Goal: Task Accomplishment & Management: Manage account settings

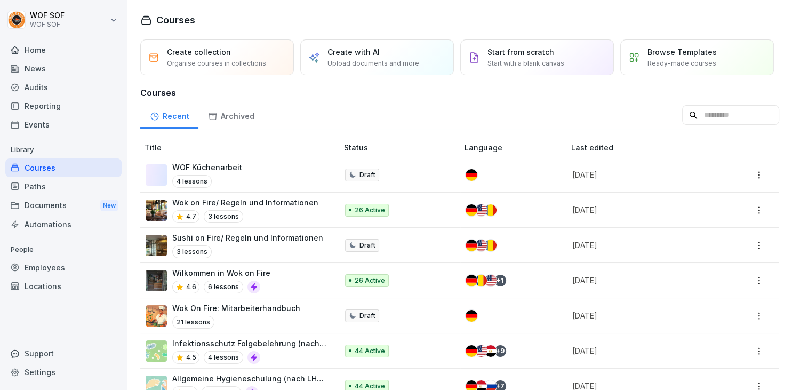
click at [51, 268] on div "Employees" at bounding box center [63, 267] width 116 height 19
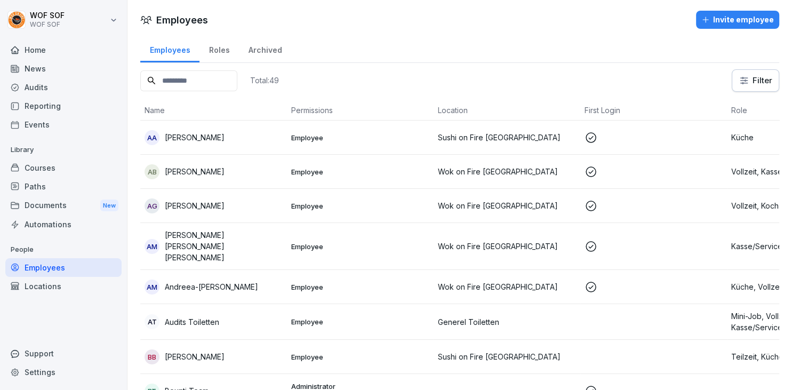
click at [208, 85] on input at bounding box center [188, 80] width 97 height 21
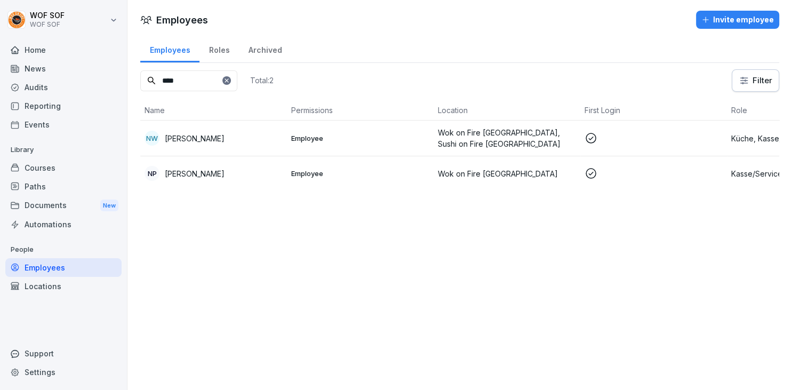
type input "****"
click at [224, 133] on p "[PERSON_NAME]" at bounding box center [195, 138] width 60 height 11
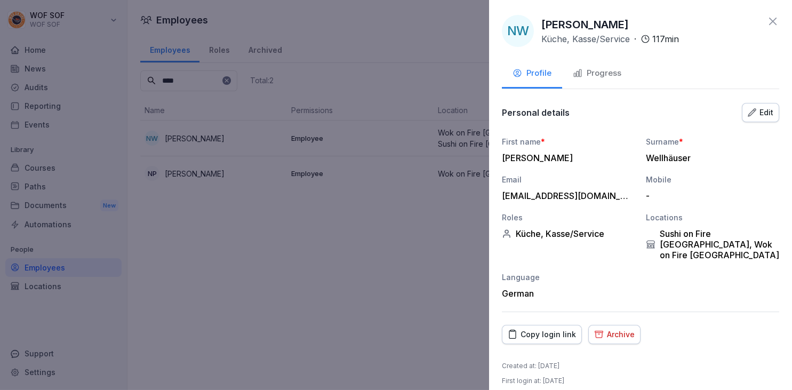
click at [593, 77] on div "Progress" at bounding box center [597, 73] width 49 height 12
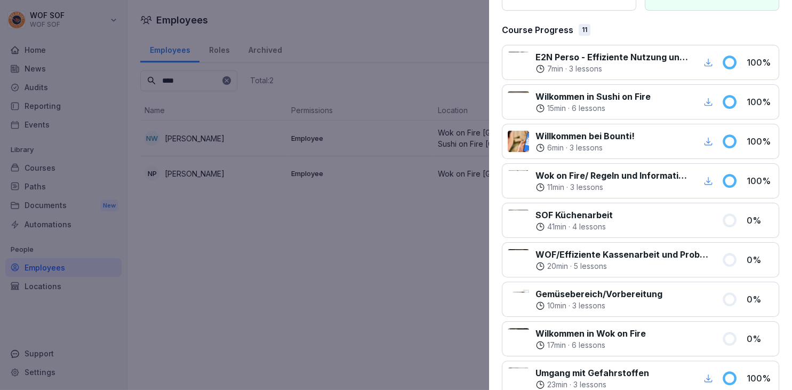
scroll to position [136, 0]
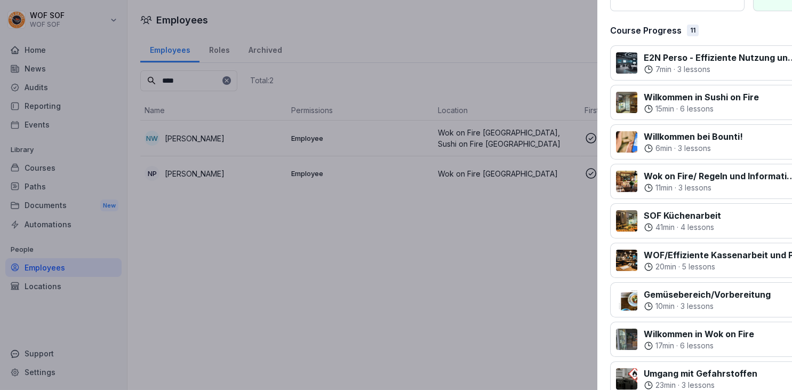
click at [356, 172] on div at bounding box center [396, 195] width 792 height 390
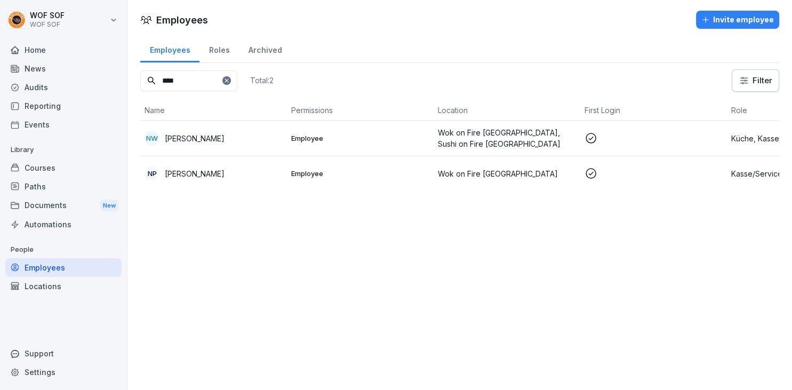
click at [67, 163] on div "Courses" at bounding box center [63, 167] width 116 height 19
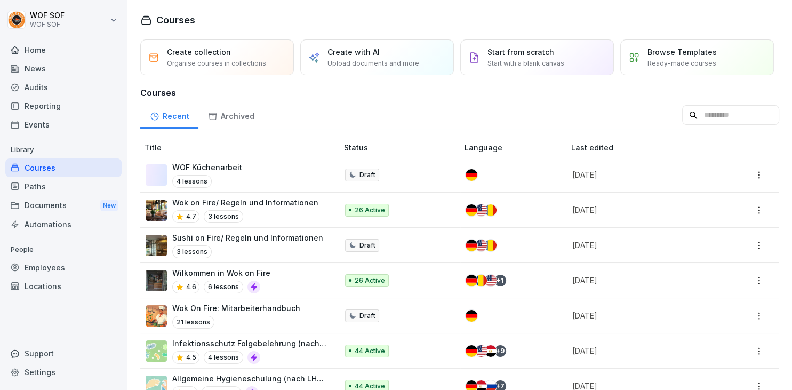
click at [251, 203] on p "Wok on Fire/ Regeln und Informationen" at bounding box center [245, 202] width 146 height 11
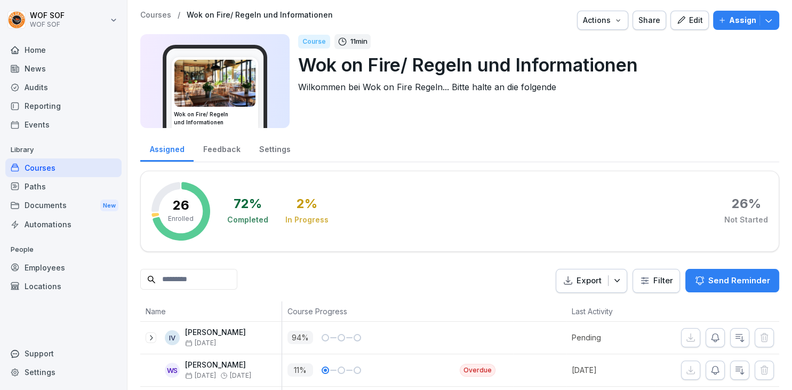
click at [229, 145] on div "Feedback" at bounding box center [222, 147] width 56 height 27
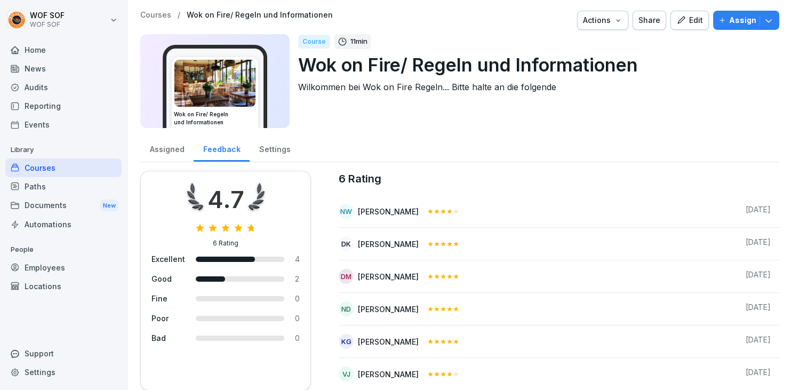
click at [174, 150] on div "Assigned" at bounding box center [166, 147] width 53 height 27
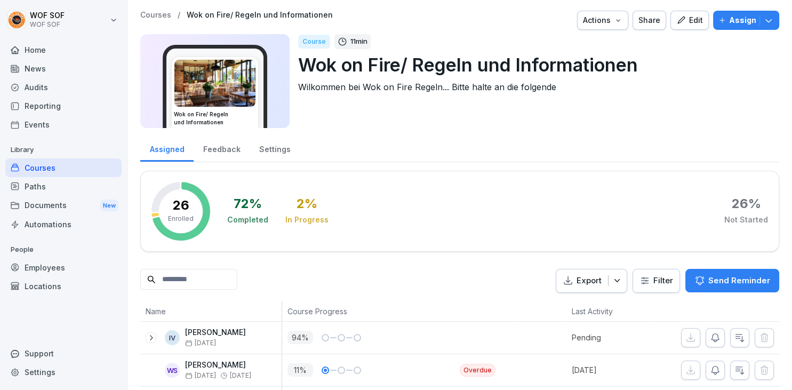
click at [686, 25] on icon "button" at bounding box center [681, 20] width 10 height 10
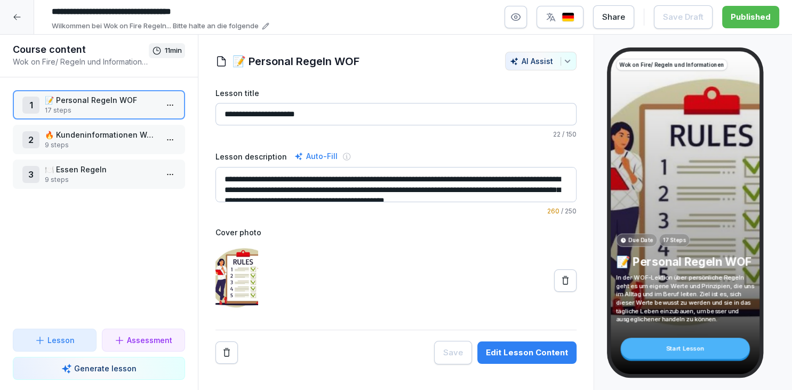
click at [523, 12] on button "button" at bounding box center [515, 17] width 22 height 22
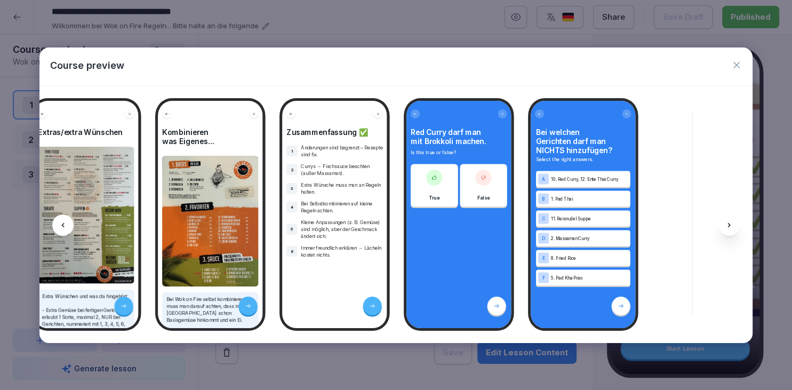
scroll to position [0, 4225]
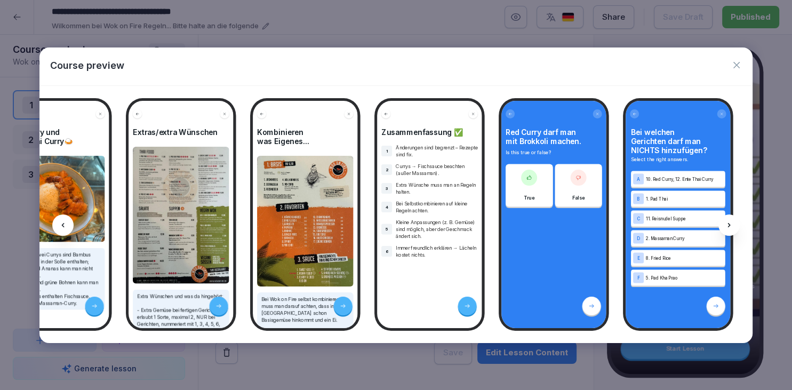
click at [737, 63] on icon "button" at bounding box center [736, 65] width 11 height 11
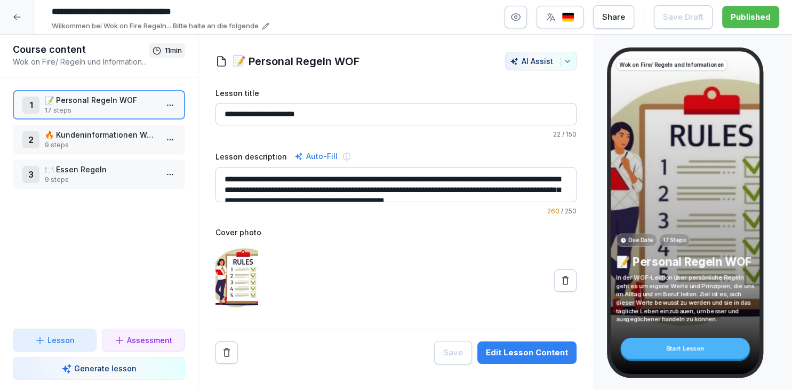
click at [20, 19] on icon at bounding box center [17, 17] width 9 height 9
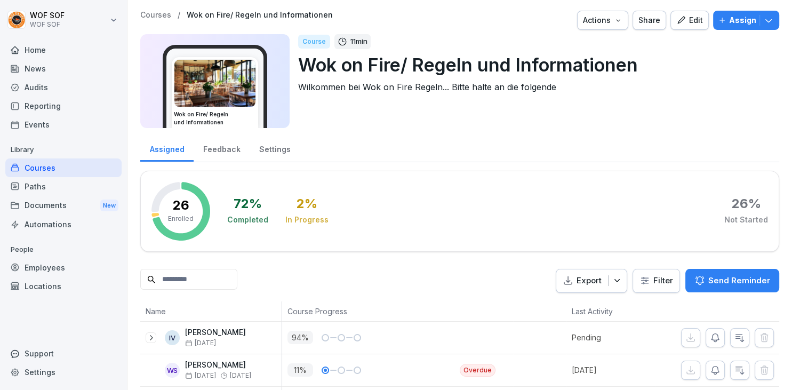
click at [45, 173] on div "Courses" at bounding box center [63, 167] width 116 height 19
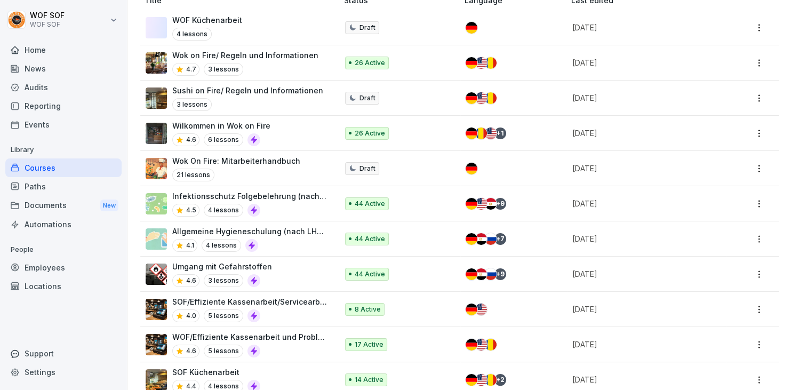
scroll to position [154, 0]
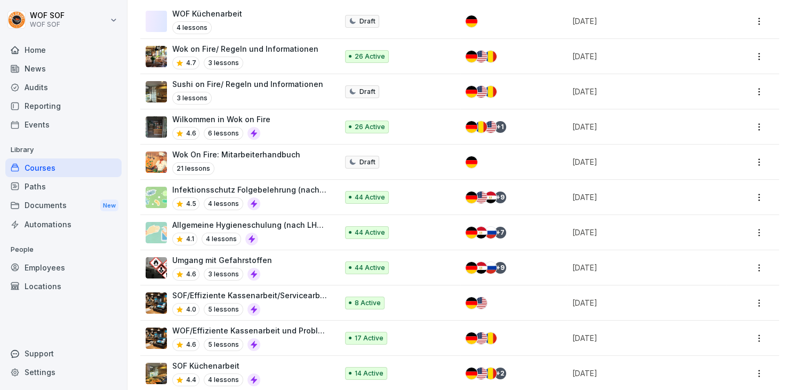
click at [306, 125] on div "Wilkommen in Wok on Fire 4.6 6 lessons" at bounding box center [236, 127] width 181 height 26
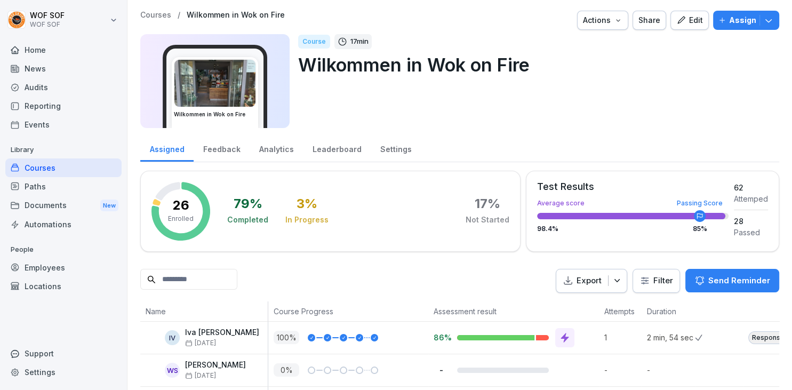
click at [332, 137] on div "Leaderboard" at bounding box center [337, 147] width 68 height 27
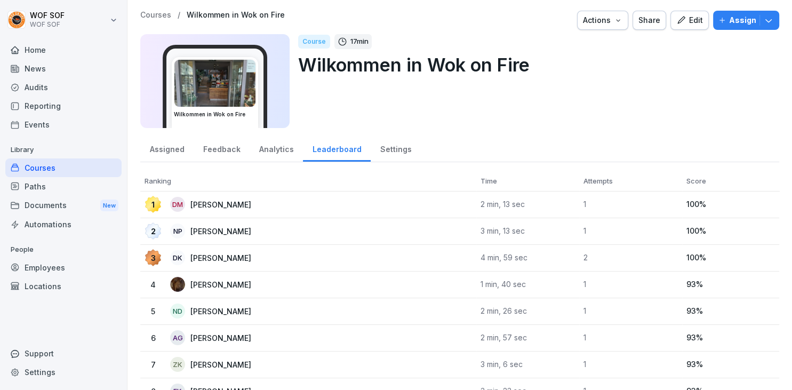
click at [231, 138] on div "Feedback" at bounding box center [222, 147] width 56 height 27
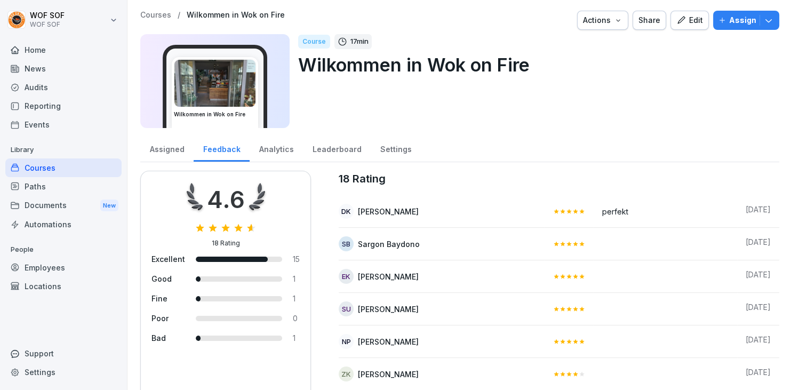
click at [181, 142] on div "Assigned" at bounding box center [166, 147] width 53 height 27
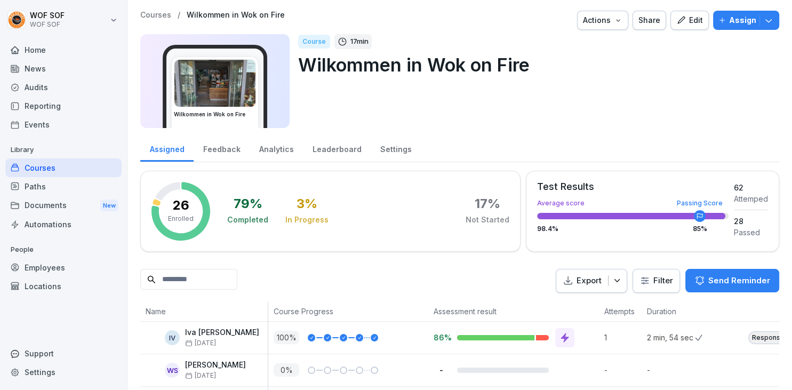
click at [87, 166] on div "Courses" at bounding box center [63, 167] width 116 height 19
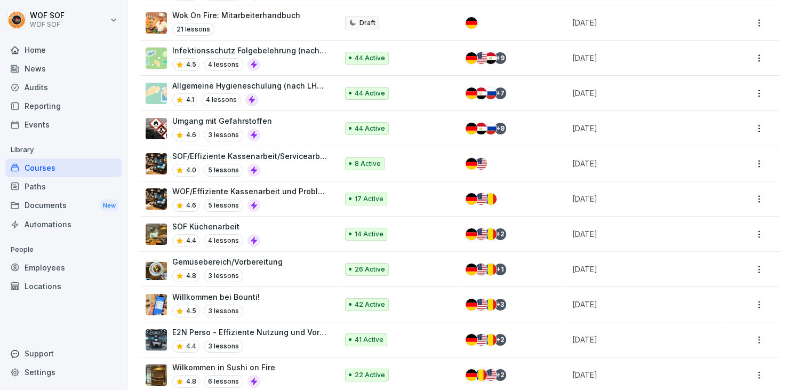
scroll to position [293, 0]
click at [325, 260] on div "Gemüsebereich/Vorbereitung 4.8 3 lessons" at bounding box center [236, 268] width 181 height 26
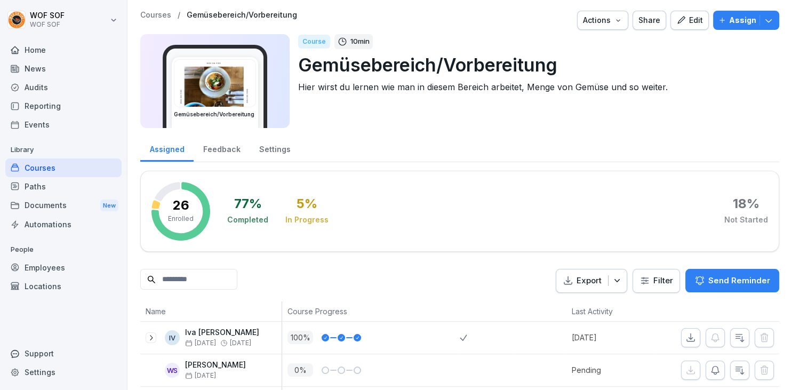
click at [229, 146] on div "Feedback" at bounding box center [222, 147] width 56 height 27
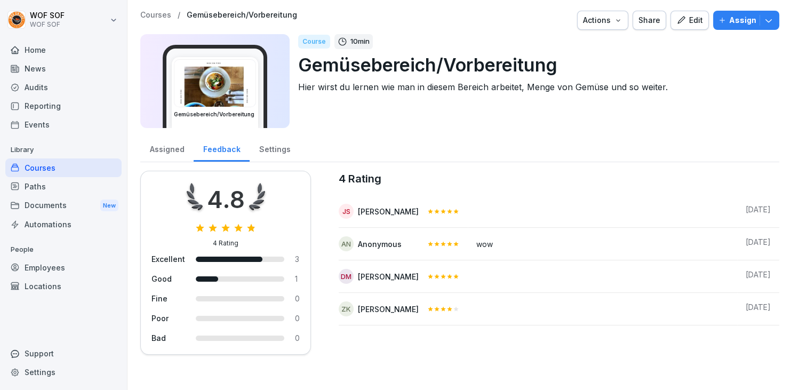
click at [171, 159] on div "Assigned" at bounding box center [166, 147] width 53 height 27
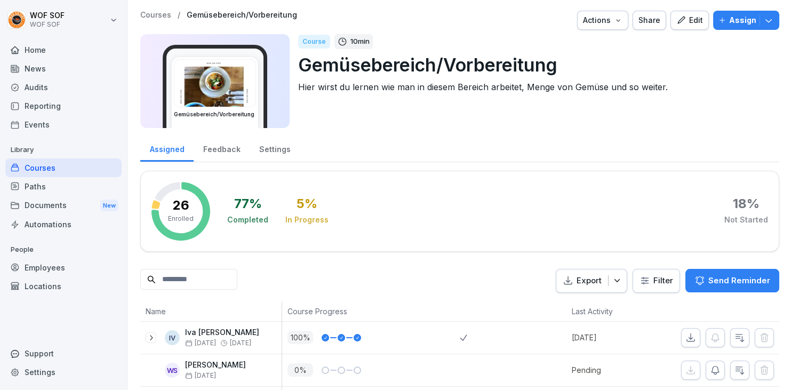
click at [55, 173] on div "Courses" at bounding box center [63, 167] width 116 height 19
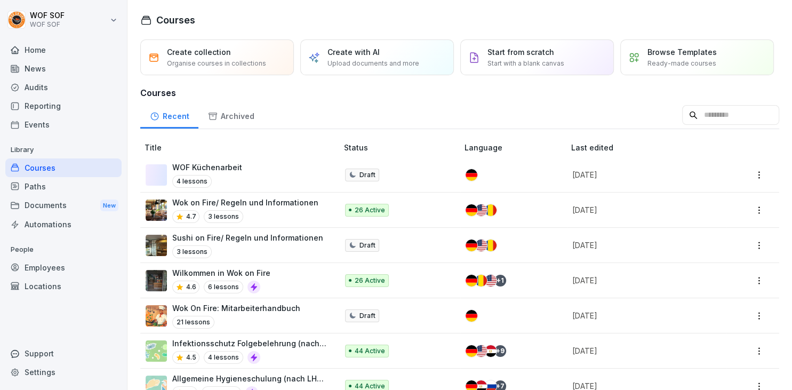
scroll to position [335, 0]
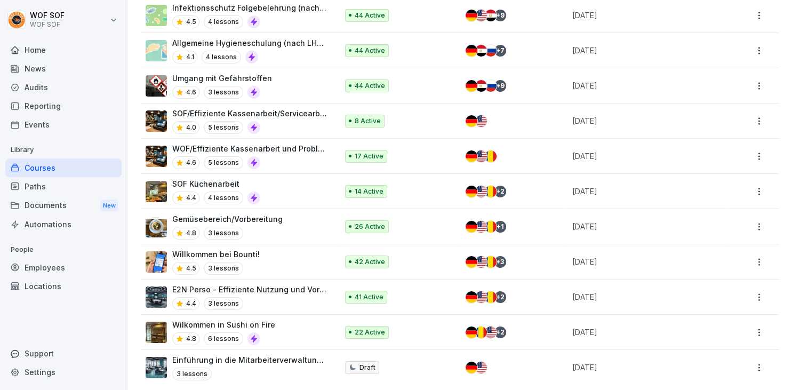
click at [277, 63] on td "Allgemeine Hygieneschulung (nach LHMV §4) 4.1 4 lessons" at bounding box center [239, 50] width 199 height 35
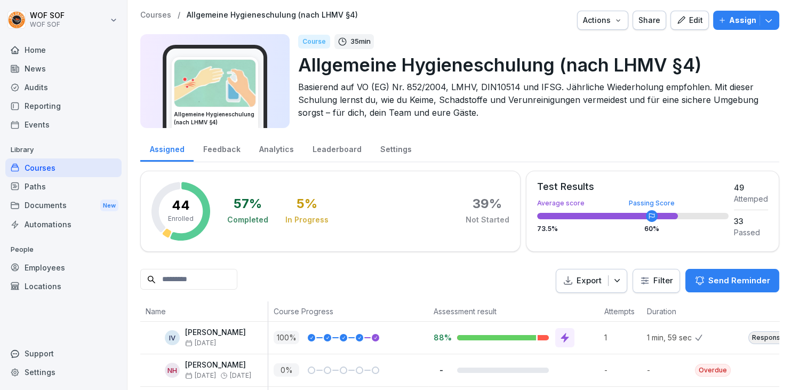
click at [227, 146] on div "Feedback" at bounding box center [222, 147] width 56 height 27
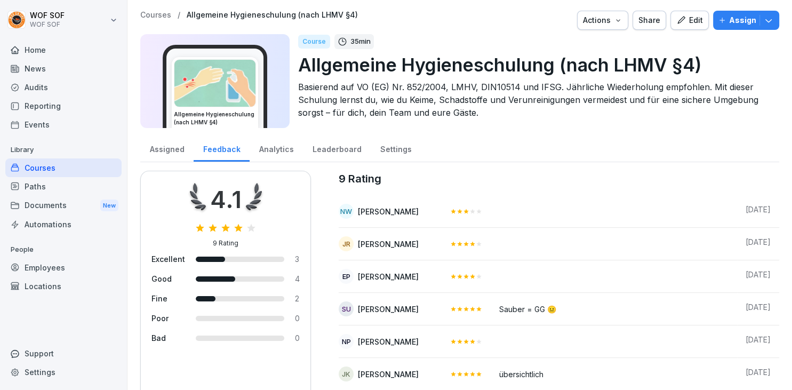
click at [152, 142] on div "Assigned" at bounding box center [166, 147] width 53 height 27
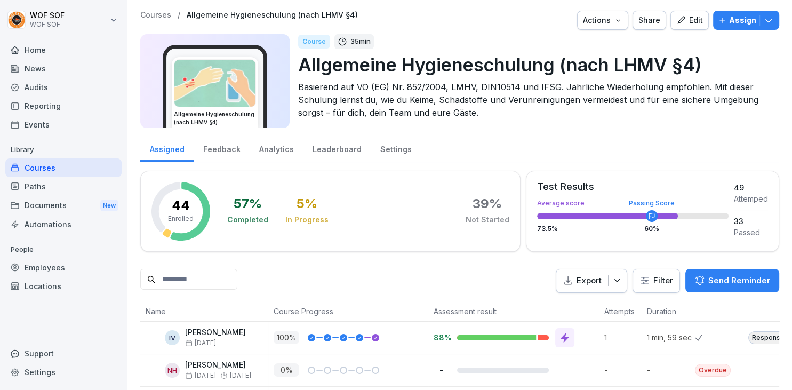
click at [692, 14] on button "Edit" at bounding box center [689, 20] width 38 height 19
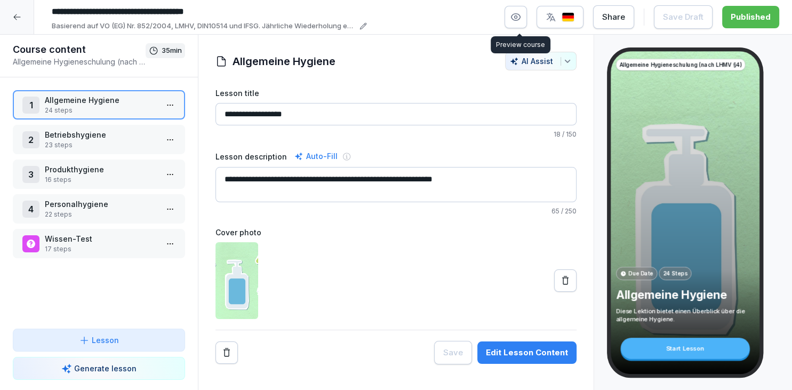
click at [518, 12] on icon "button" at bounding box center [515, 17] width 11 height 11
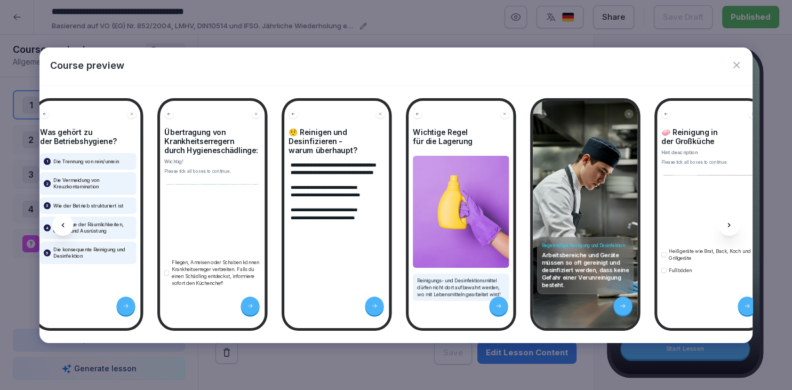
scroll to position [0, 3720]
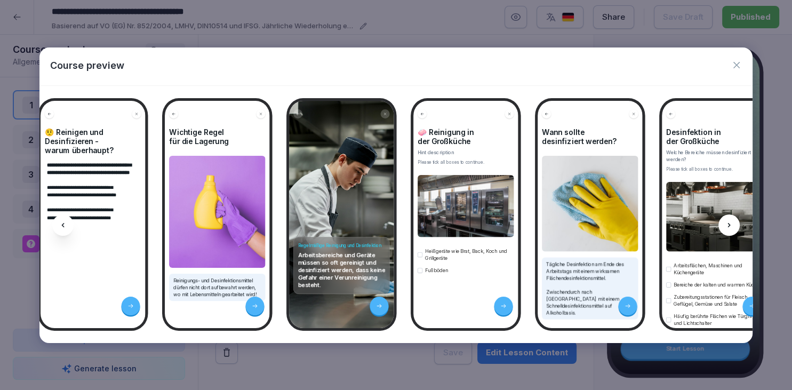
click at [731, 63] on icon "button" at bounding box center [736, 65] width 11 height 11
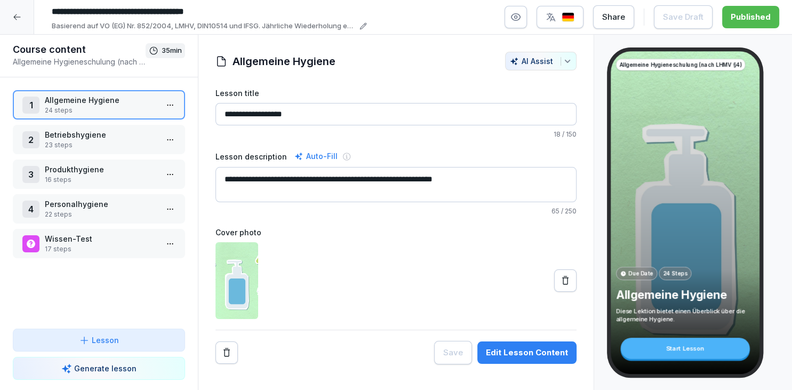
click at [11, 6] on div at bounding box center [17, 17] width 34 height 34
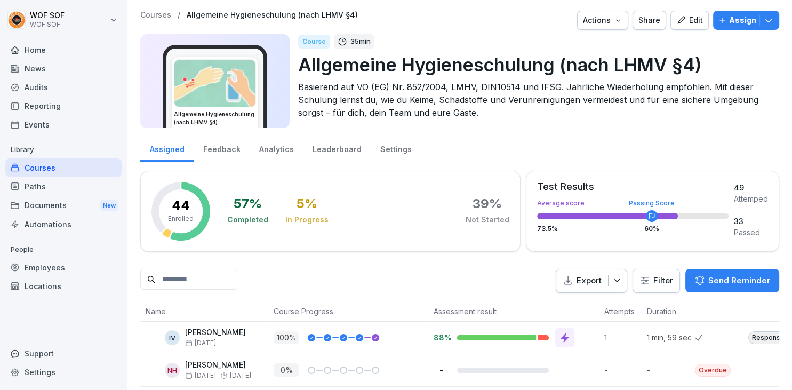
click at [88, 167] on div "Courses" at bounding box center [63, 167] width 116 height 19
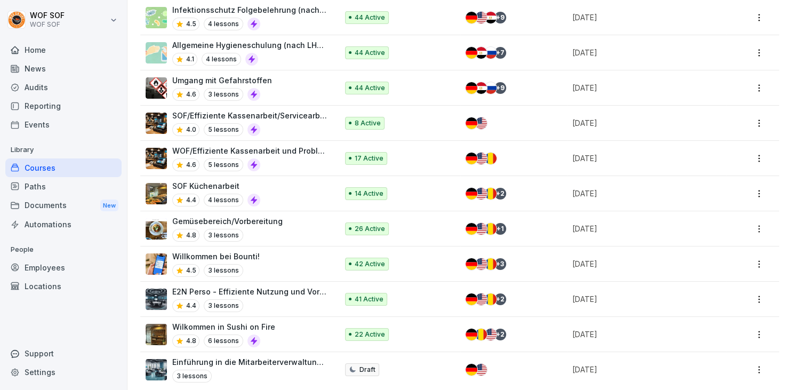
scroll to position [335, 0]
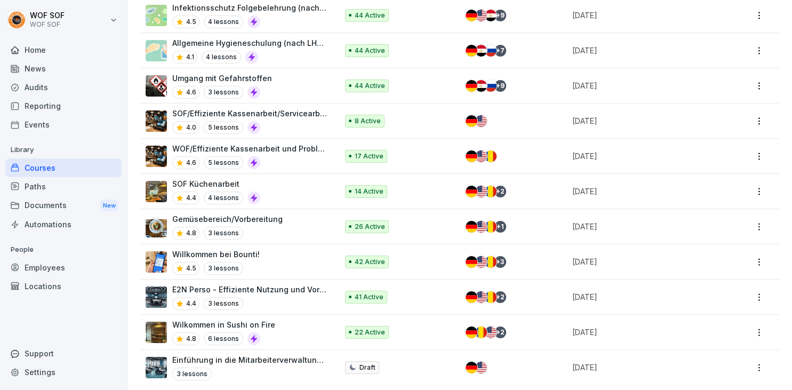
click at [326, 236] on div "Gemüsebereich/Vorbereitung 4.8 3 lessons" at bounding box center [236, 226] width 181 height 26
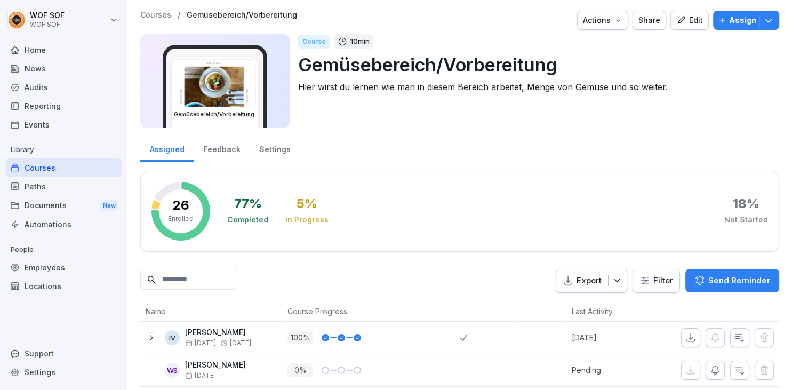
click at [228, 142] on div "Feedback" at bounding box center [222, 147] width 56 height 27
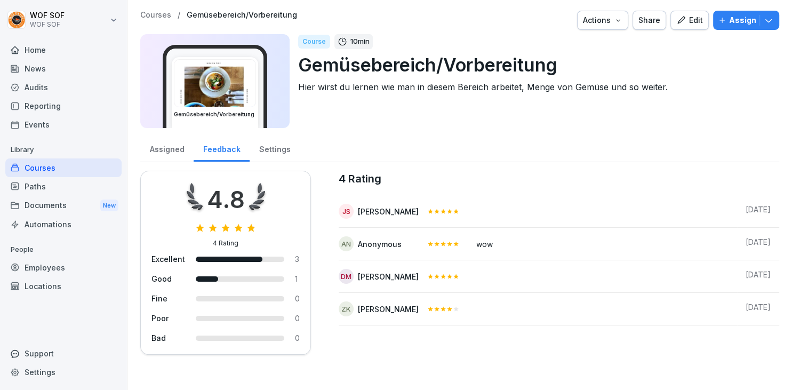
click at [175, 133] on div "Courses / Gemüsebereich/Vorbereitung Actions Share Edit Assign Gemüsebereich/Vo…" at bounding box center [459, 73] width 639 height 124
click at [159, 161] on div "Assigned" at bounding box center [166, 147] width 53 height 27
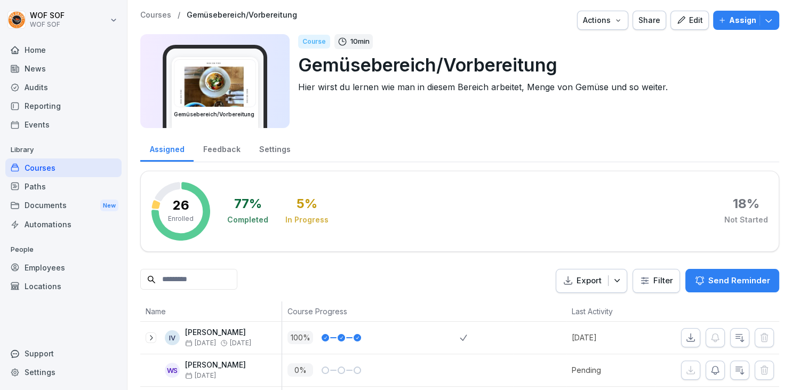
click at [97, 165] on div "Courses" at bounding box center [63, 167] width 116 height 19
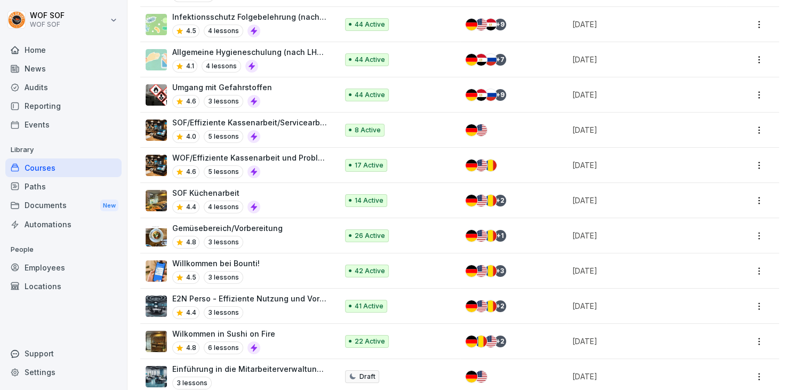
scroll to position [335, 0]
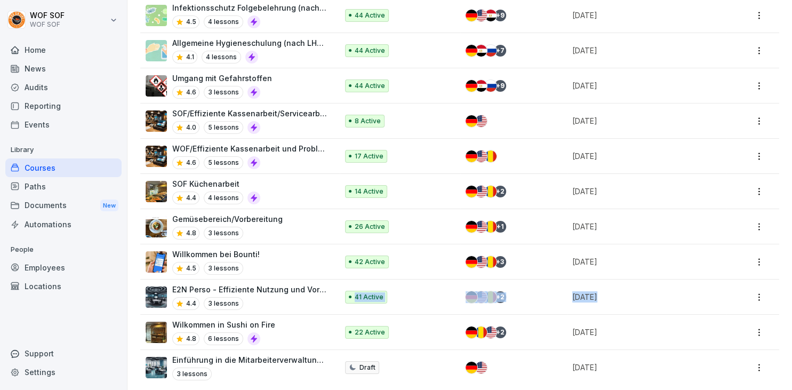
drag, startPoint x: 315, startPoint y: 349, endPoint x: 307, endPoint y: 298, distance: 51.8
click at [307, 298] on tbody "WOF Küchenarbeit 4 lessons Draft 7 days ago Wok on Fire/ Regeln und Information…" at bounding box center [459, 103] width 639 height 563
click at [302, 326] on div "Wilkommen in Sushi on Fire 4.8 6 lessons" at bounding box center [236, 332] width 181 height 26
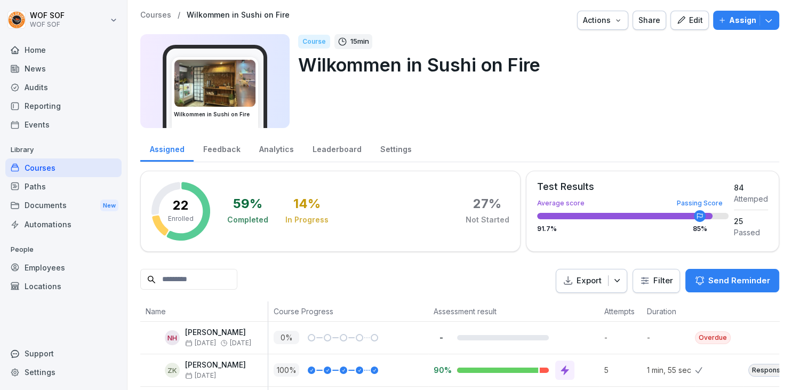
scroll to position [60, 0]
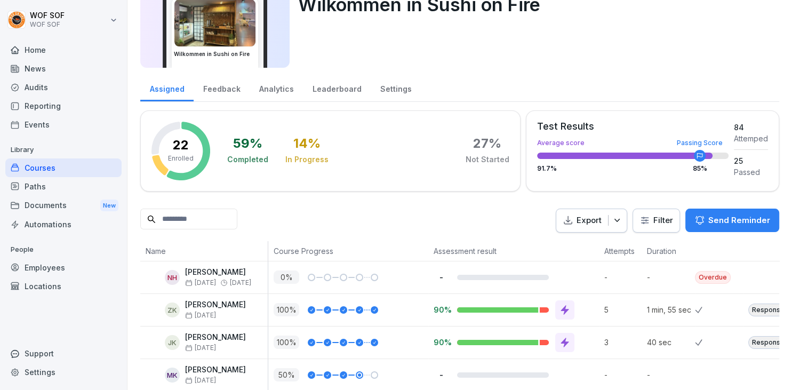
click at [227, 89] on div "Feedback" at bounding box center [222, 87] width 56 height 27
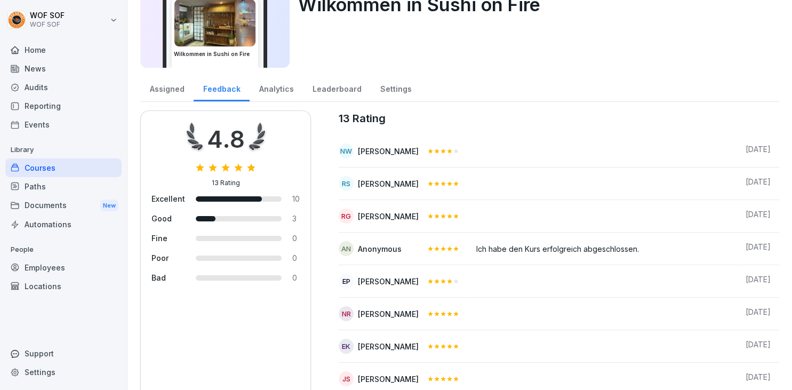
click at [166, 90] on div "Assigned" at bounding box center [166, 87] width 53 height 27
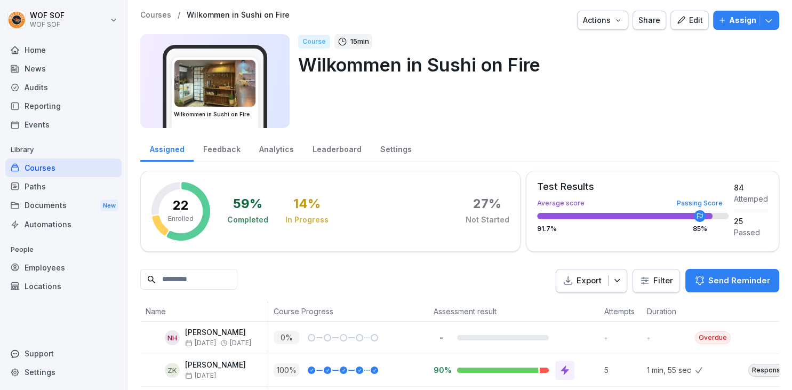
click at [692, 25] on div "Edit" at bounding box center [689, 20] width 27 height 12
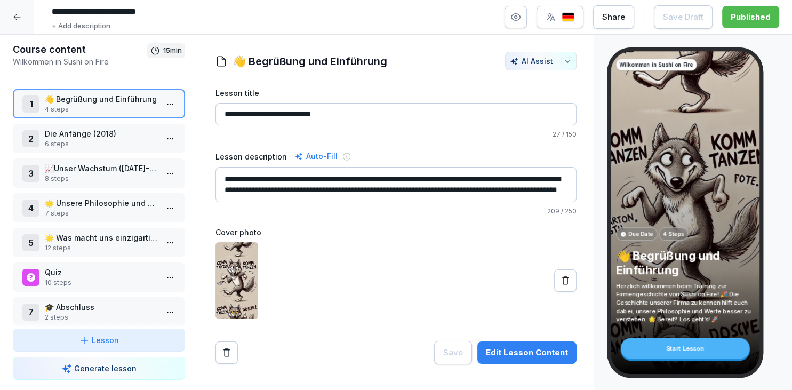
click at [509, 21] on button "button" at bounding box center [515, 17] width 22 height 22
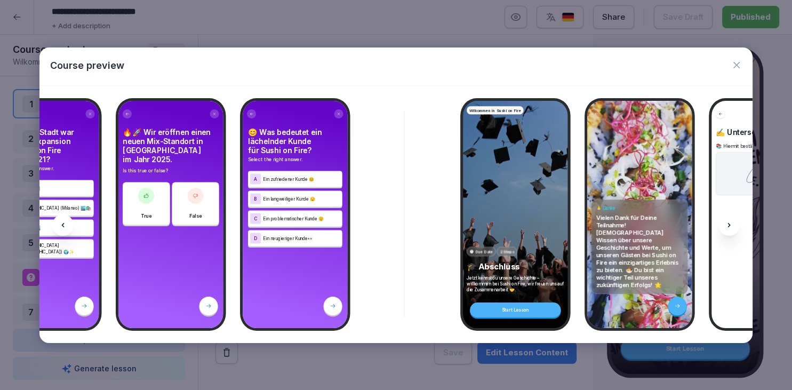
scroll to position [0, 6940]
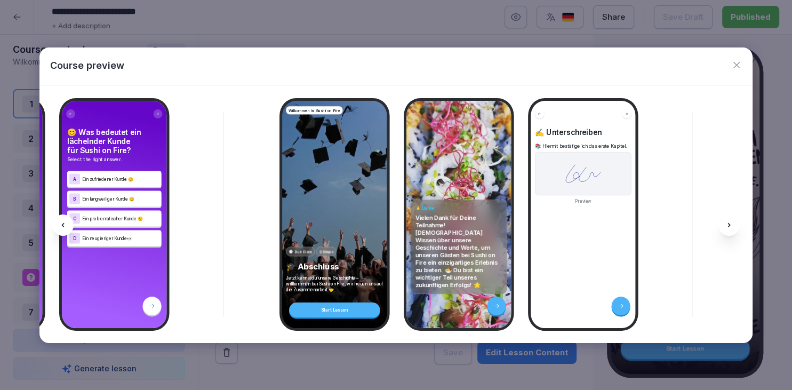
click at [738, 65] on icon "button" at bounding box center [736, 65] width 11 height 11
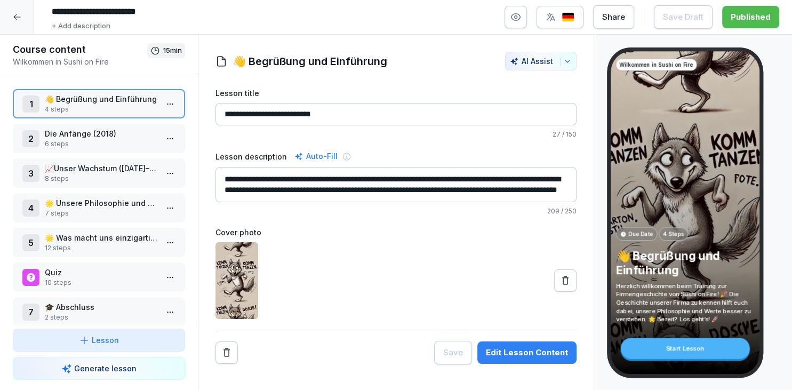
click at [3, 12] on div at bounding box center [17, 17] width 34 height 34
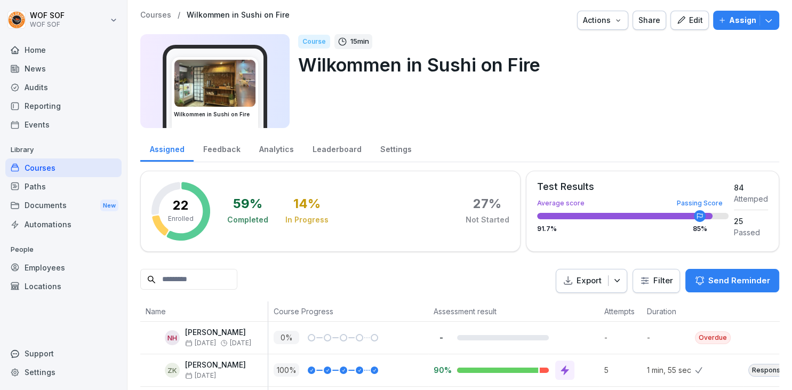
click at [31, 172] on div "Courses" at bounding box center [63, 167] width 116 height 19
